Goal: Check status

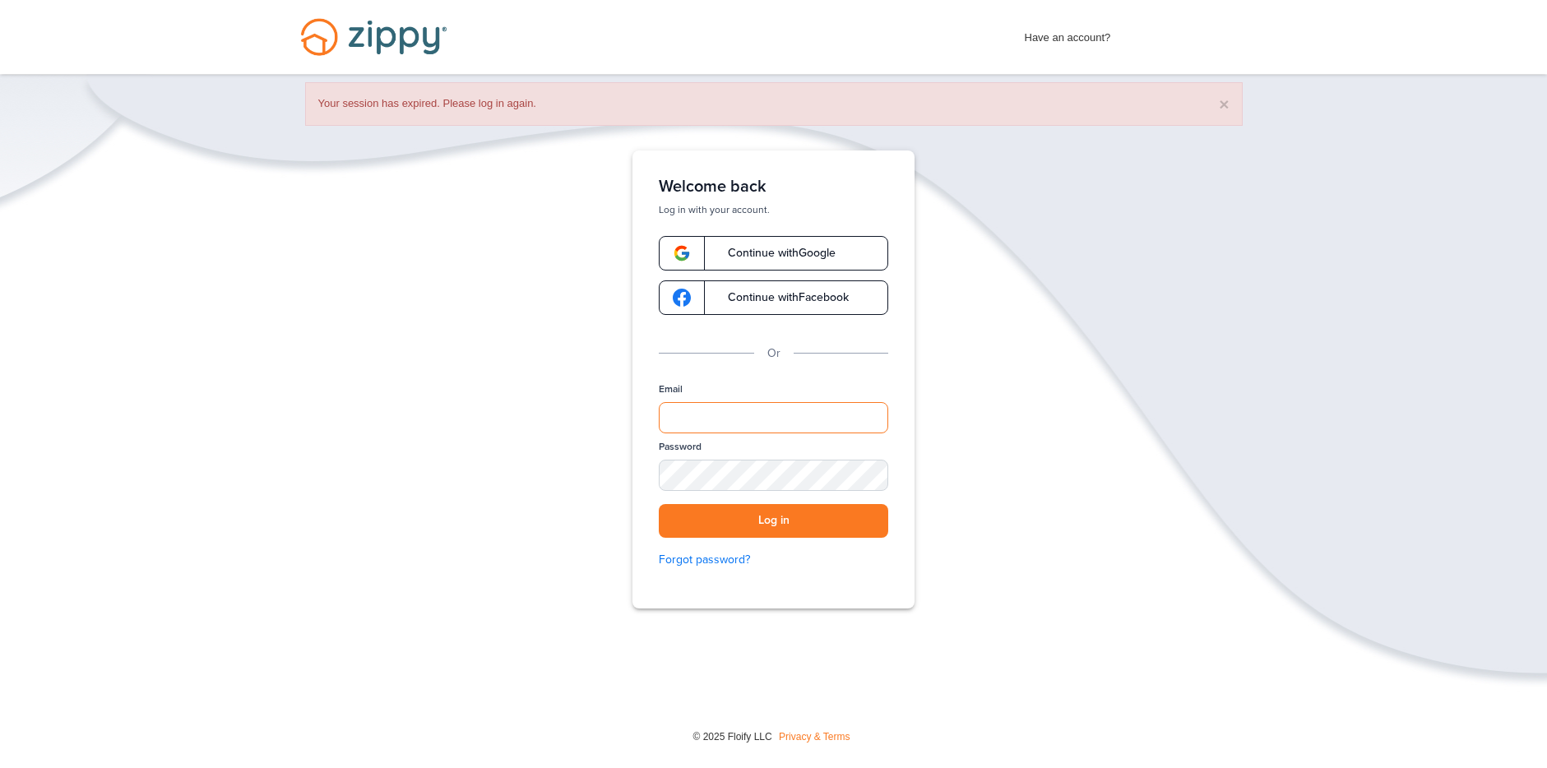
click at [757, 409] on input "Email" at bounding box center [773, 417] width 229 height 31
type input "**********"
click at [659, 504] on button "Log in" at bounding box center [773, 521] width 229 height 34
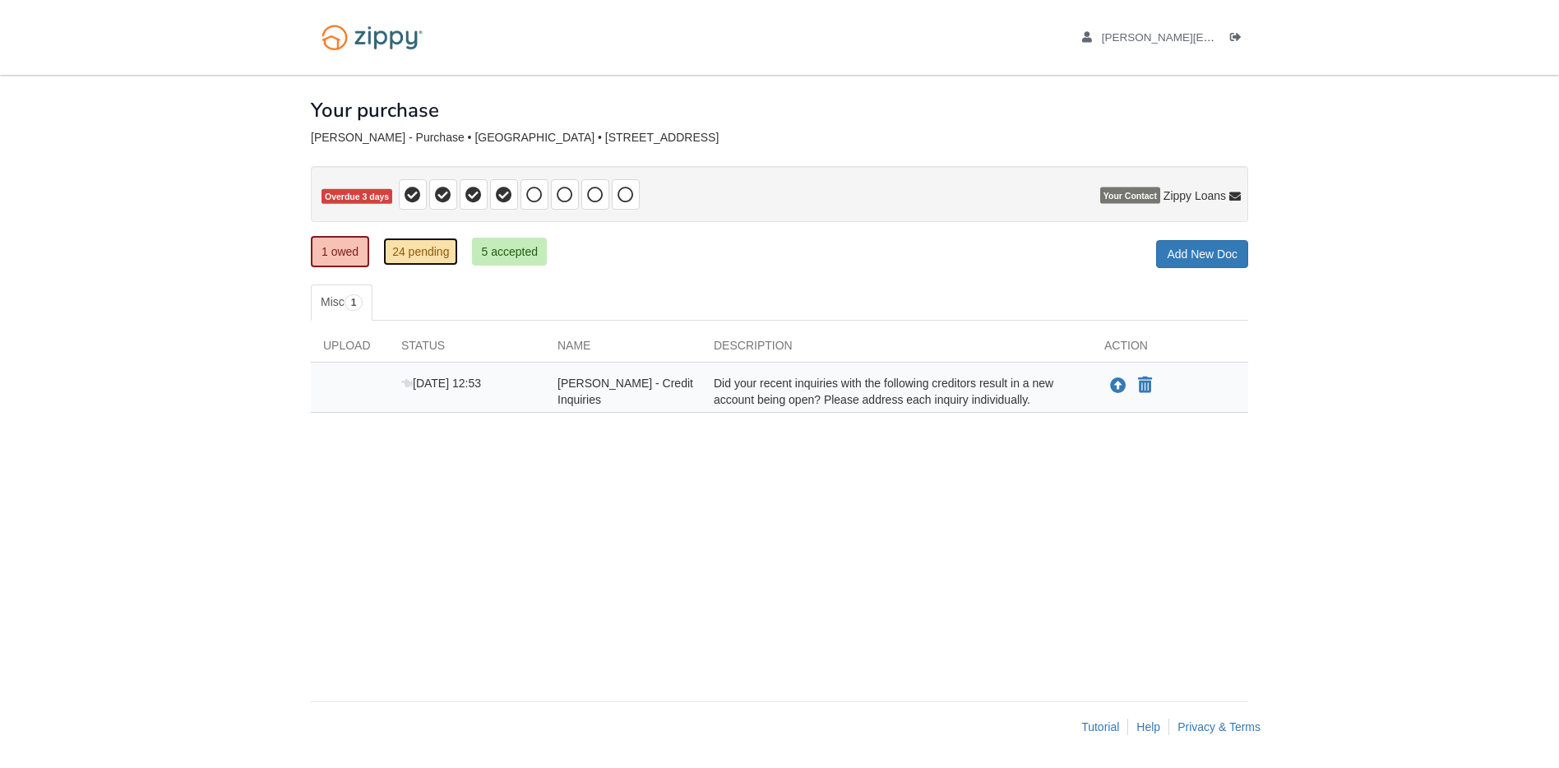
click at [418, 251] on link "24 pending" at bounding box center [420, 252] width 75 height 28
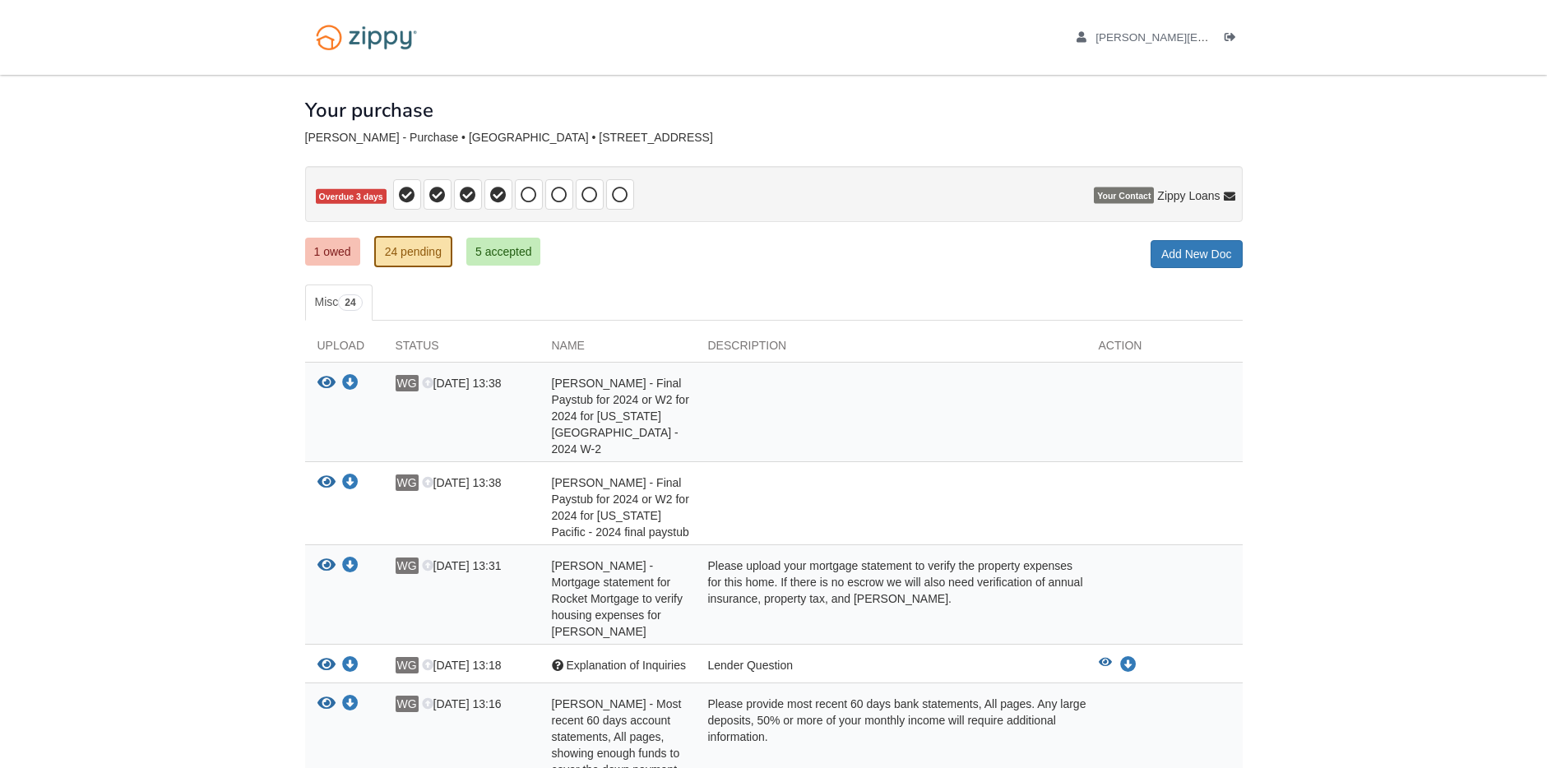
scroll to position [220, 0]
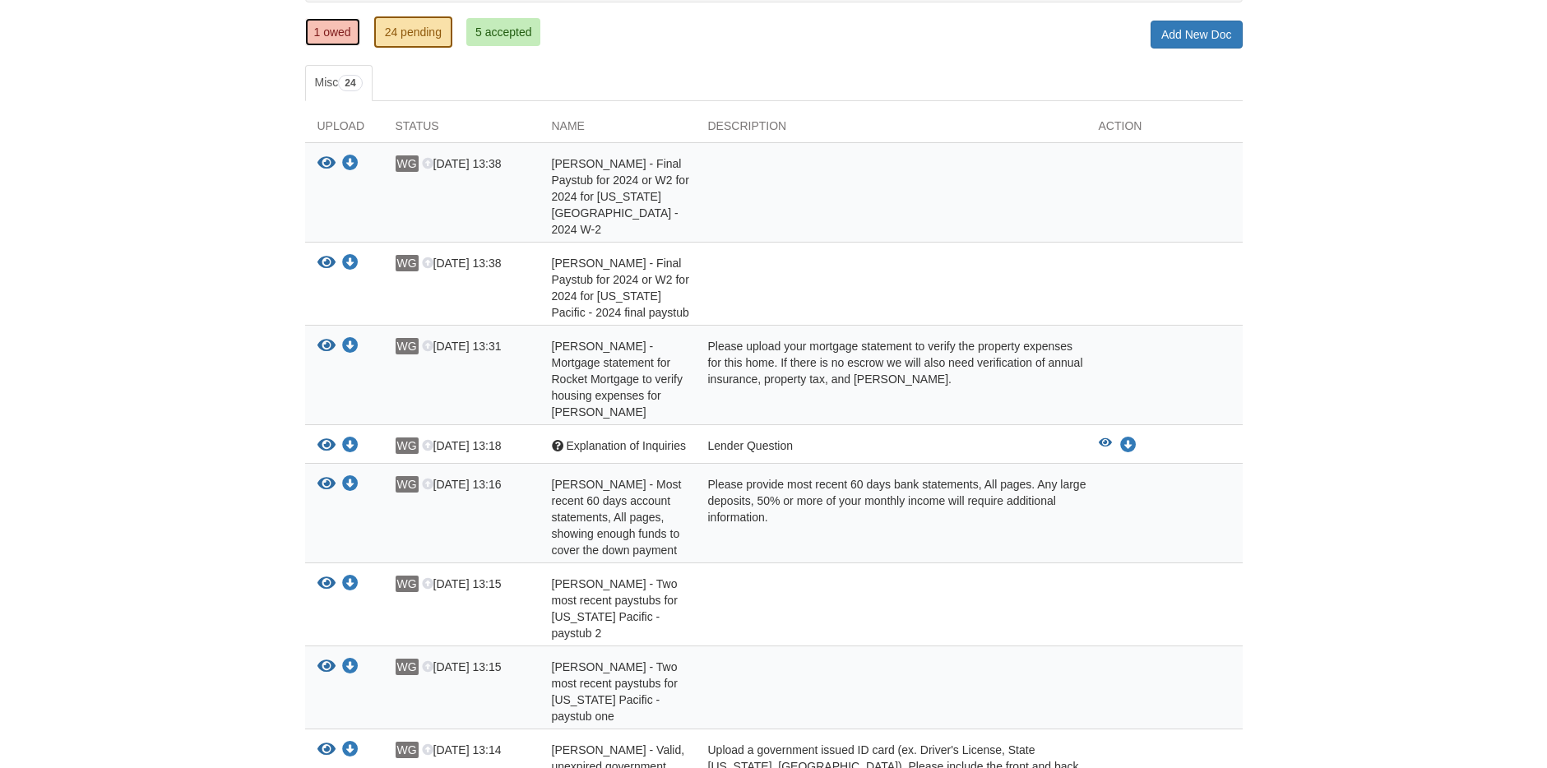
click at [344, 36] on link "1 owed" at bounding box center [332, 32] width 55 height 28
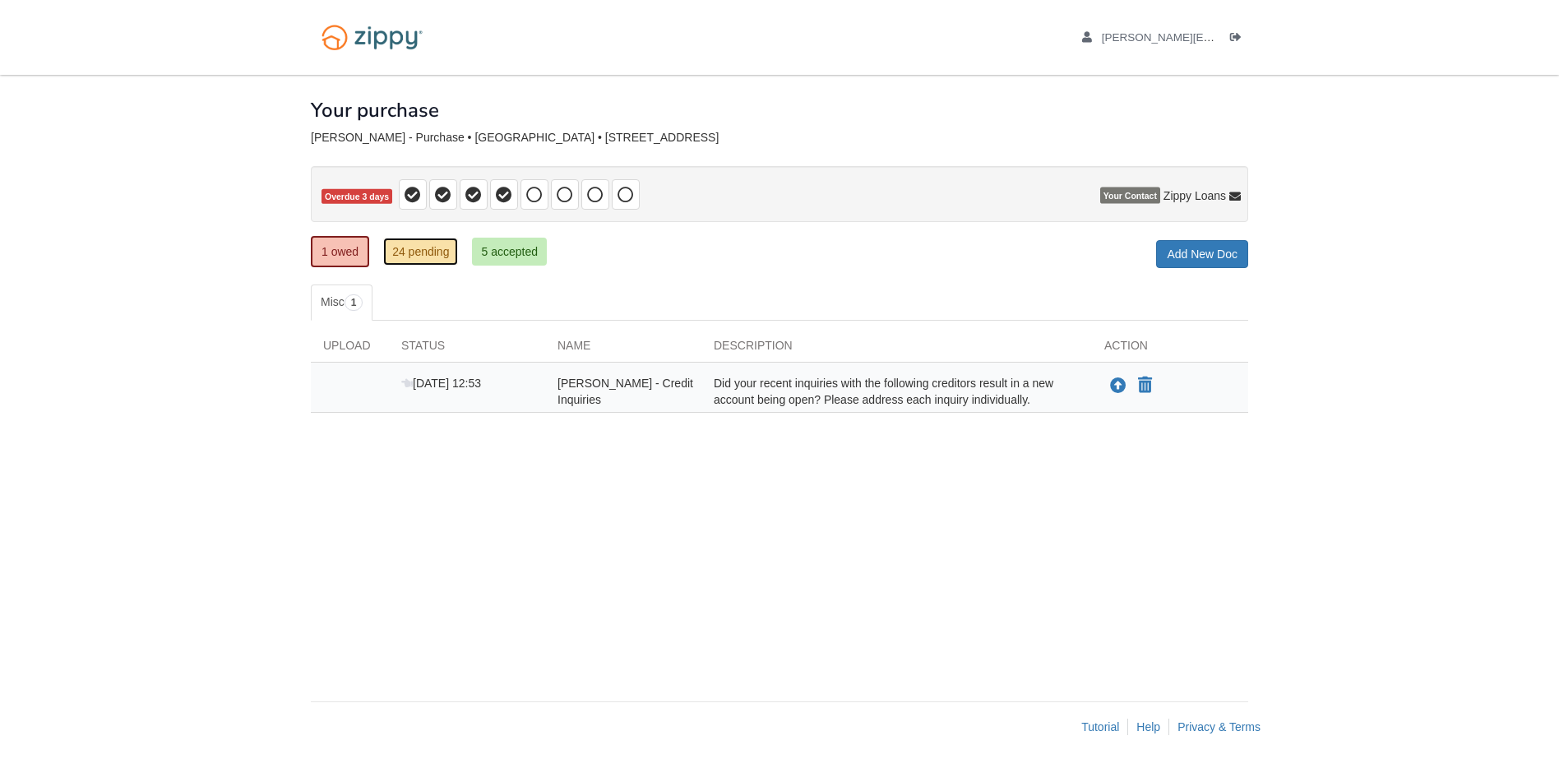
click at [421, 261] on link "24 pending" at bounding box center [420, 252] width 75 height 28
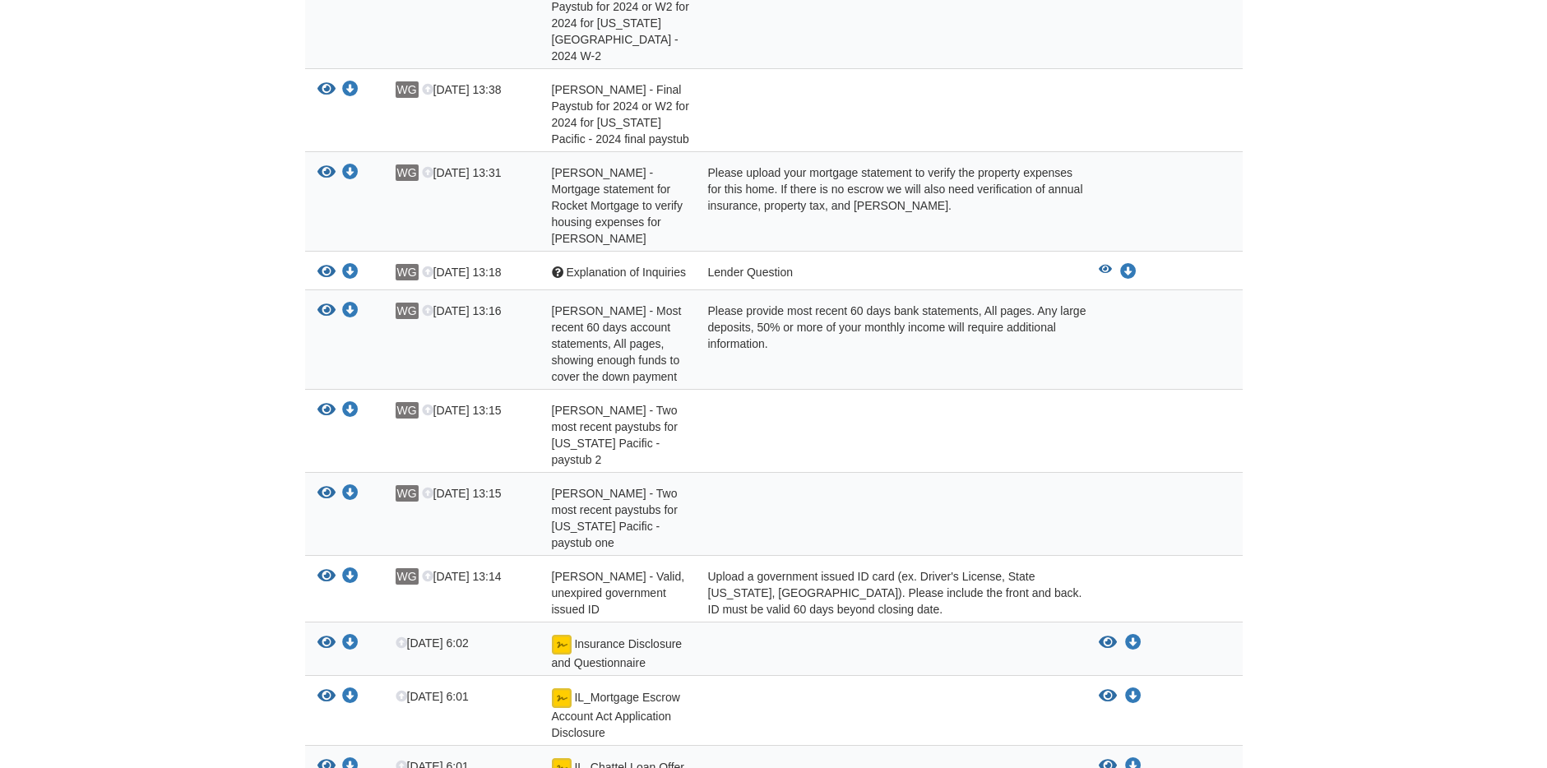
scroll to position [438, 0]
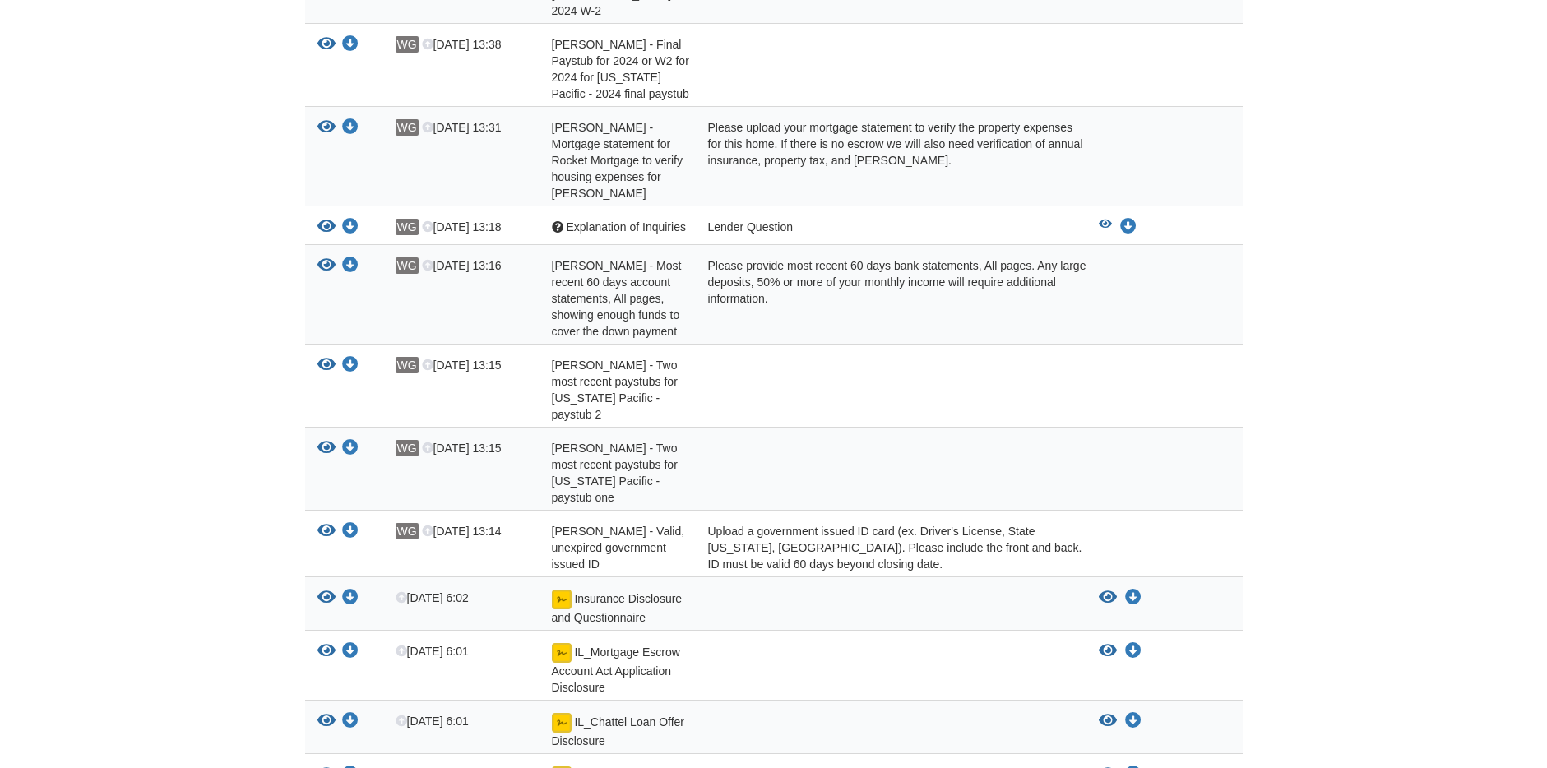
click at [642, 375] on span "[PERSON_NAME] - Two most recent paystubs for [US_STATE] Pacific - paystub 2" at bounding box center [615, 390] width 126 height 62
click at [321, 357] on icon "View Warren Grassman - Two most recent paystubs for Georgia Pacific - paystub 2" at bounding box center [326, 365] width 18 height 16
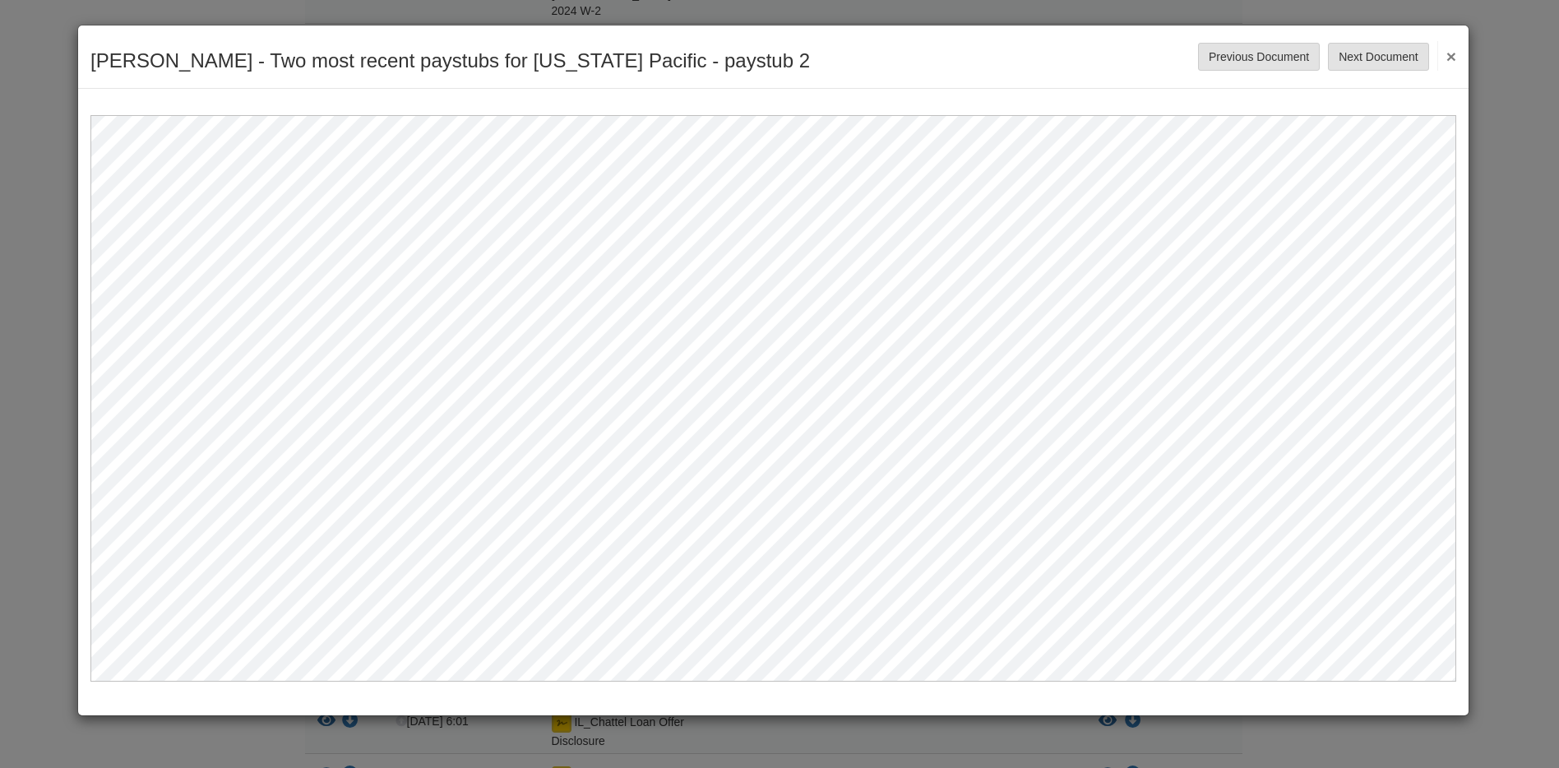
click at [1455, 57] on button "×" at bounding box center [1446, 56] width 19 height 30
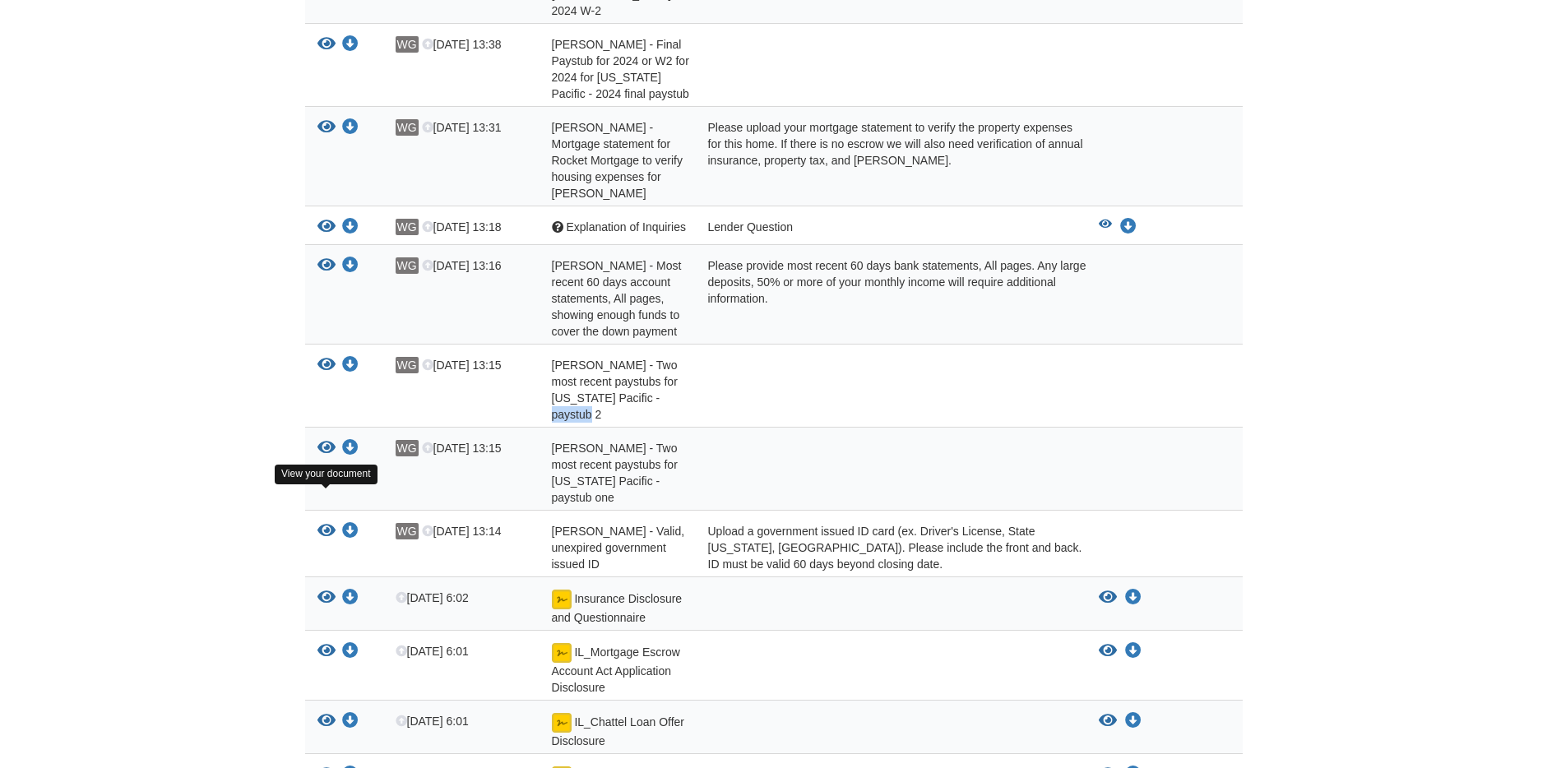
click at [319, 523] on icon "View Warren Grassman - Valid, unexpired government issued ID" at bounding box center [326, 531] width 18 height 16
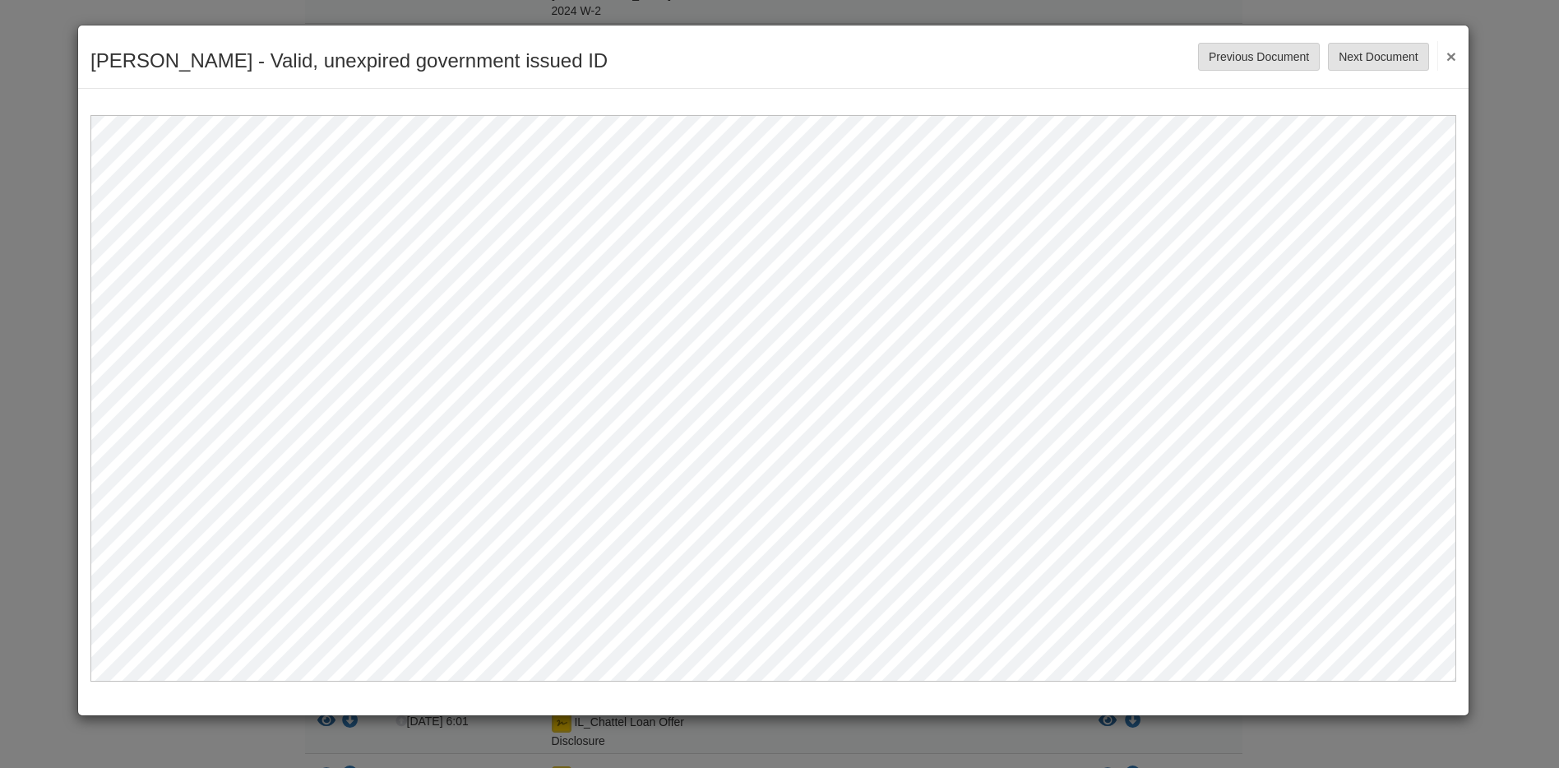
click at [1451, 56] on button "×" at bounding box center [1446, 56] width 19 height 30
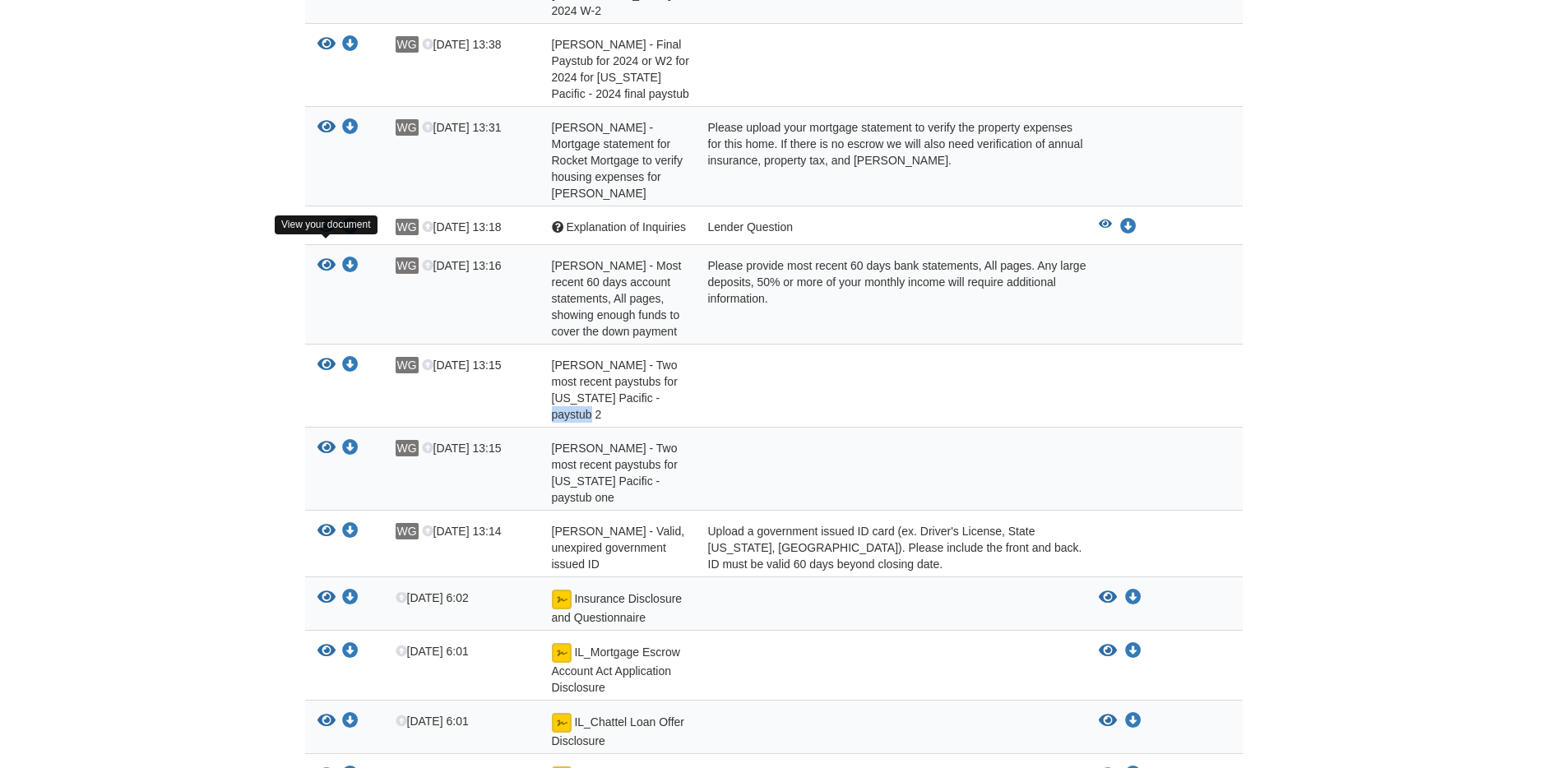
click at [331, 257] on icon "View Warren Grassman - Most recent 60 days account statements, All pages, showi…" at bounding box center [326, 265] width 18 height 16
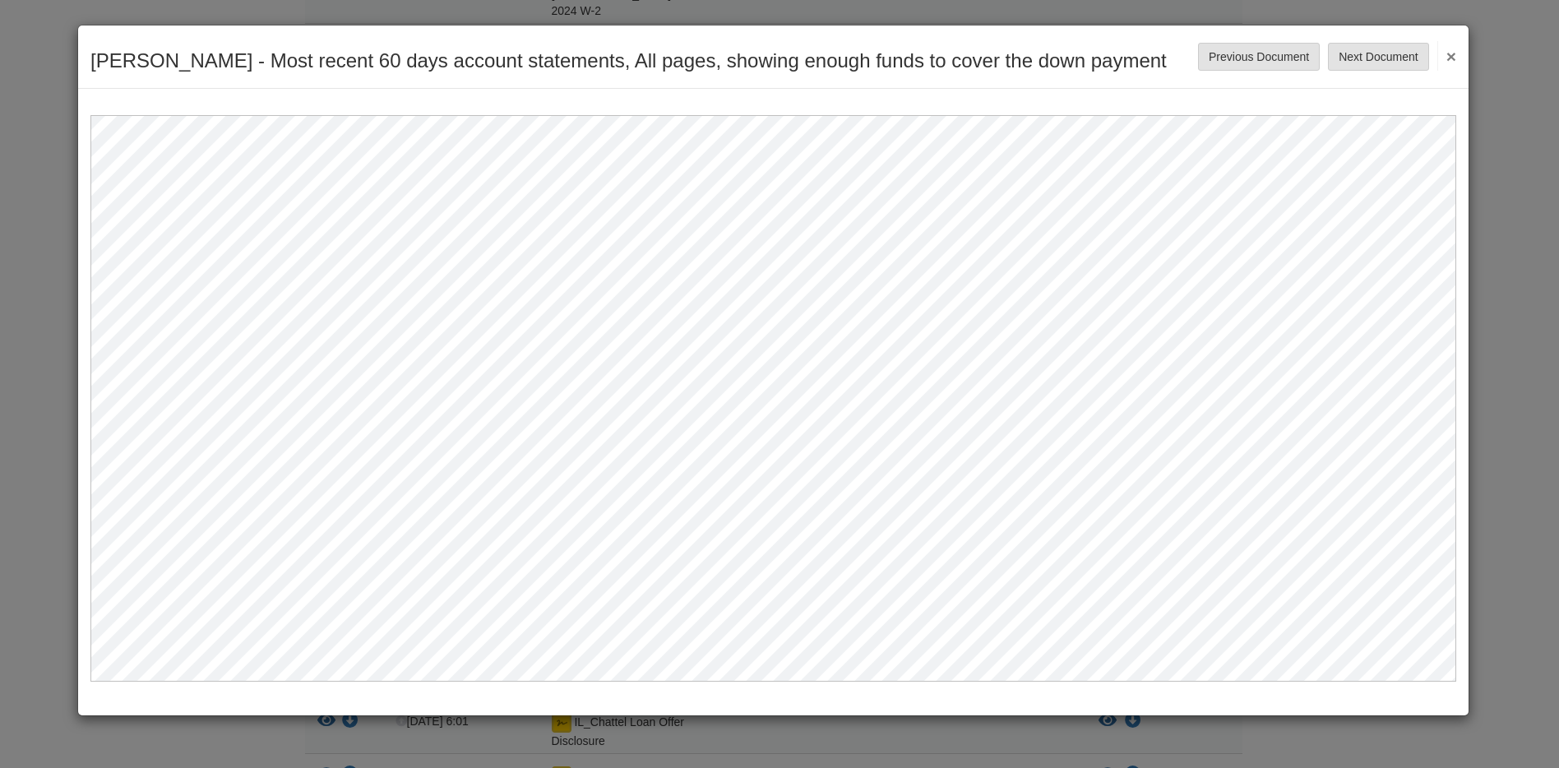
click at [1455, 53] on button "×" at bounding box center [1446, 56] width 19 height 30
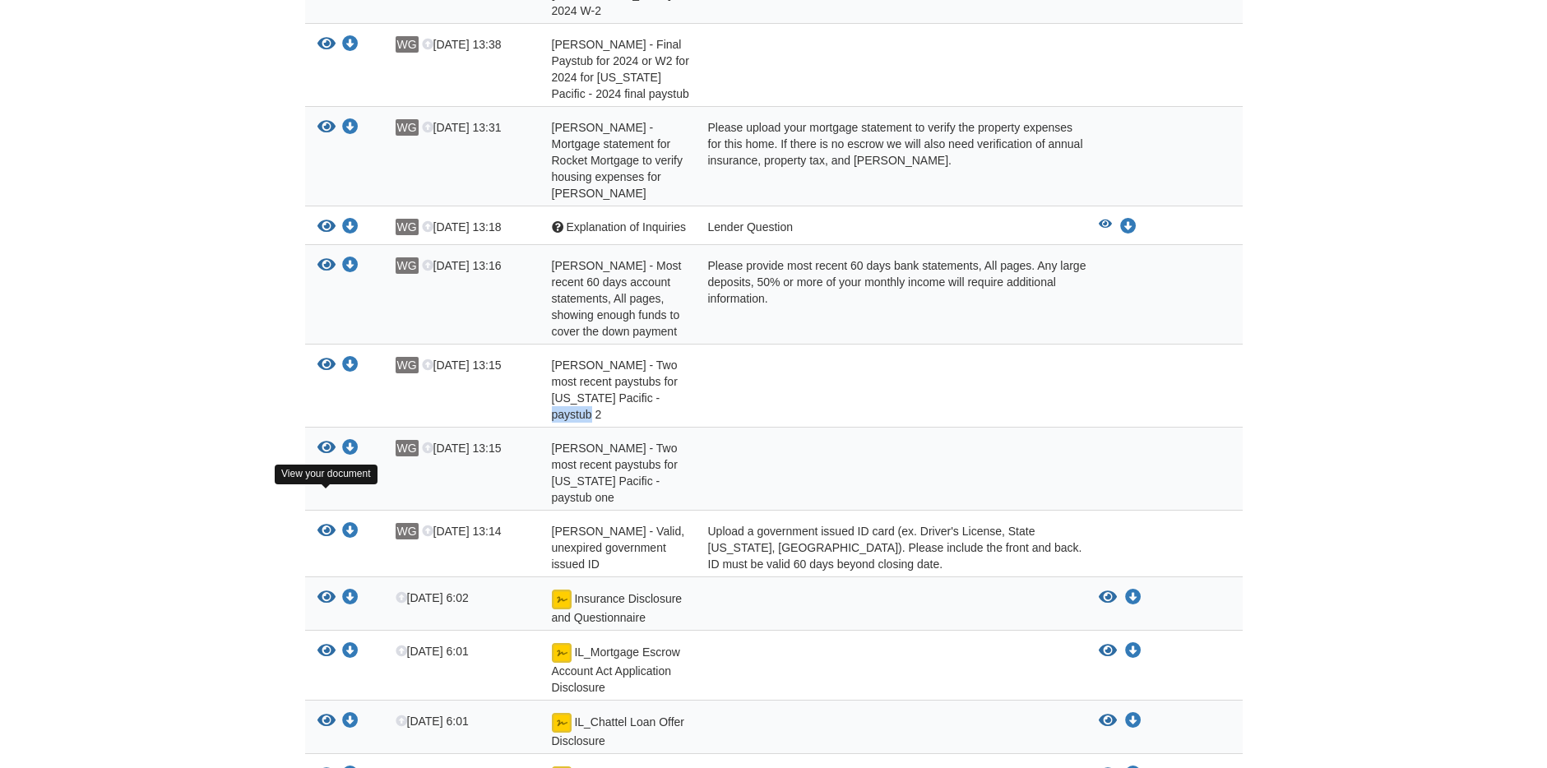
click at [320, 523] on icon "View Warren Grassman - Valid, unexpired government issued ID" at bounding box center [326, 531] width 18 height 16
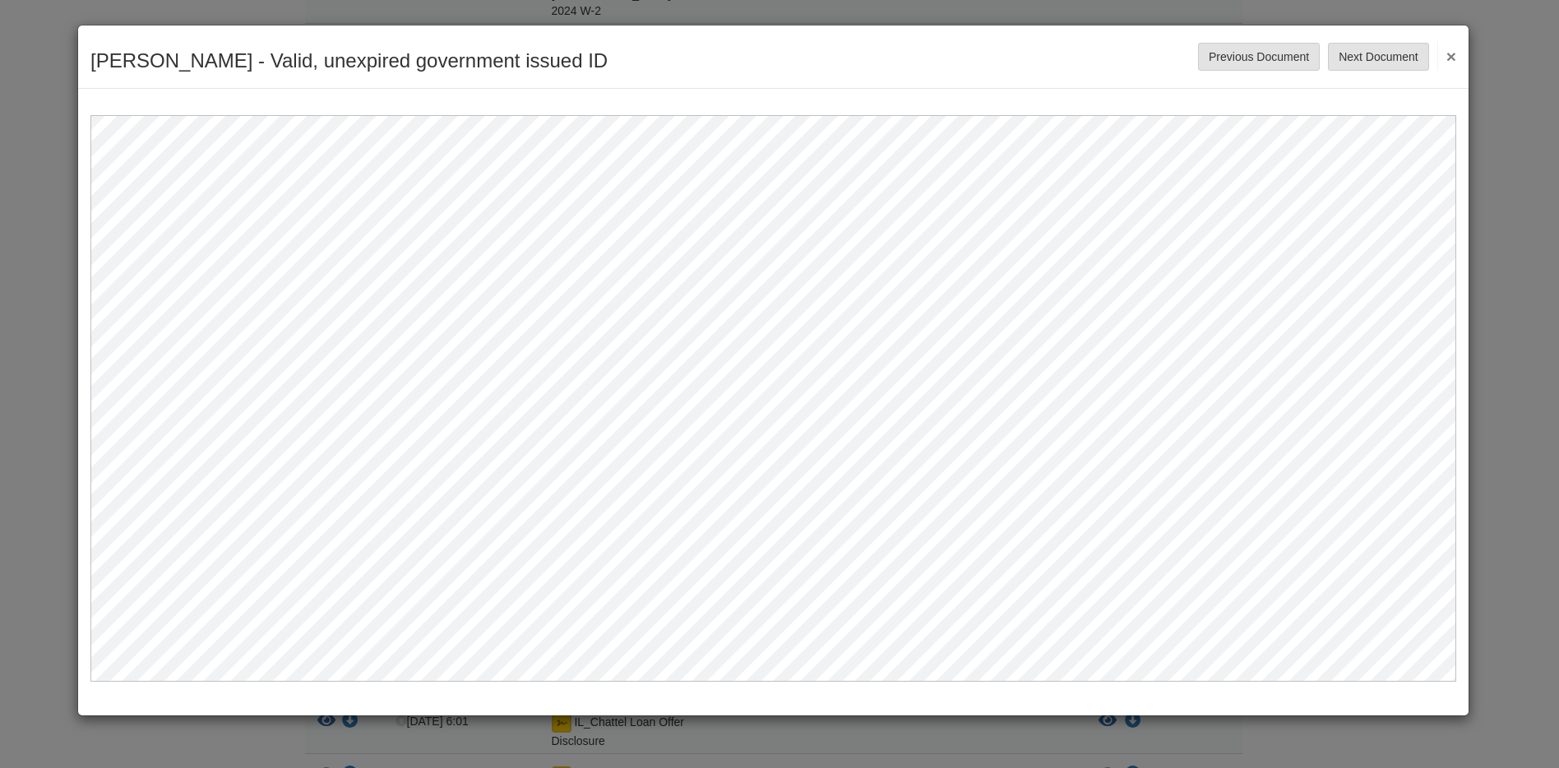
click at [1451, 56] on button "×" at bounding box center [1446, 56] width 19 height 30
